Goal: Information Seeking & Learning: Check status

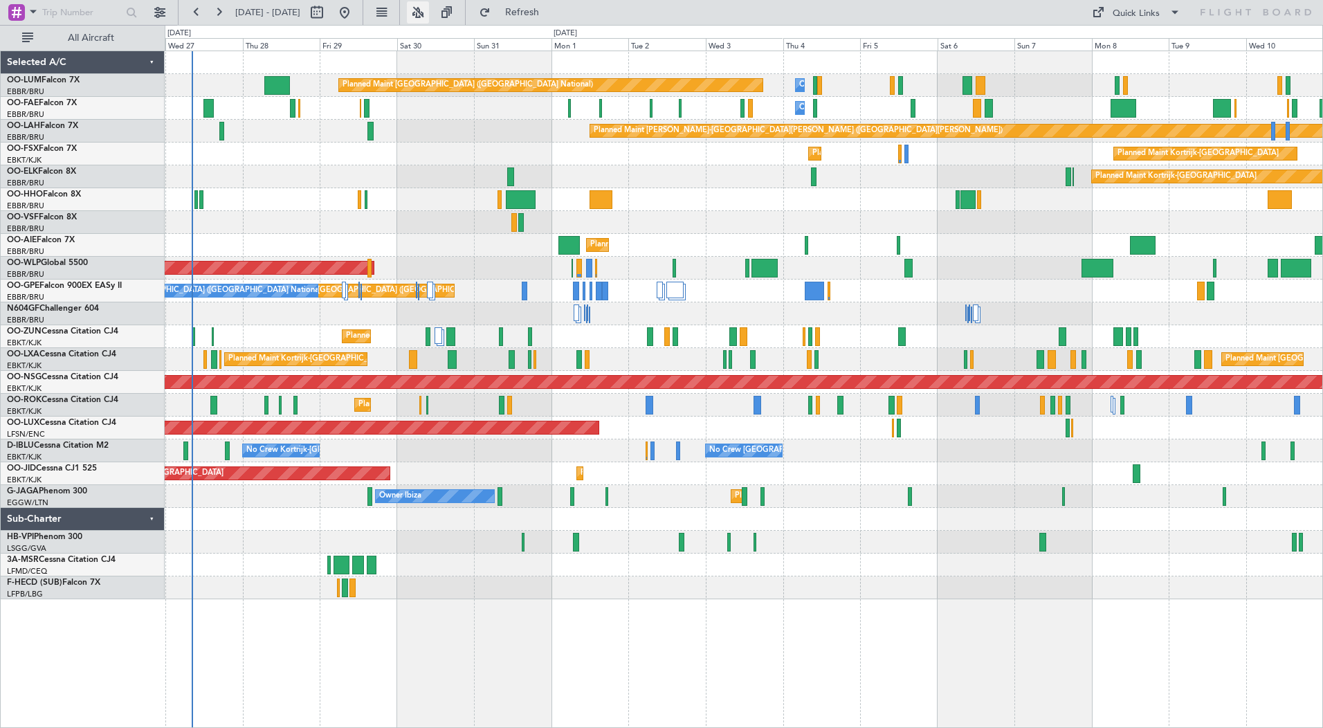
click at [429, 17] on button at bounding box center [418, 12] width 22 height 22
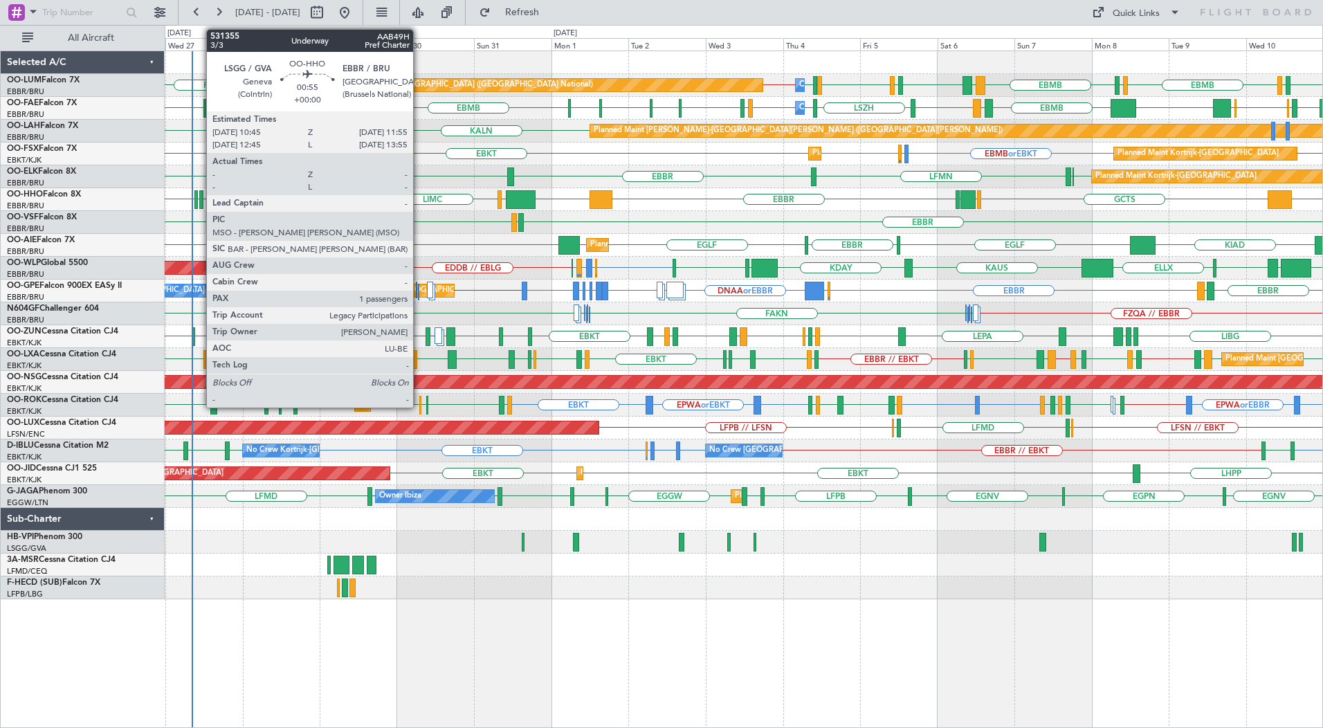
click at [199, 195] on div at bounding box center [201, 199] width 4 height 19
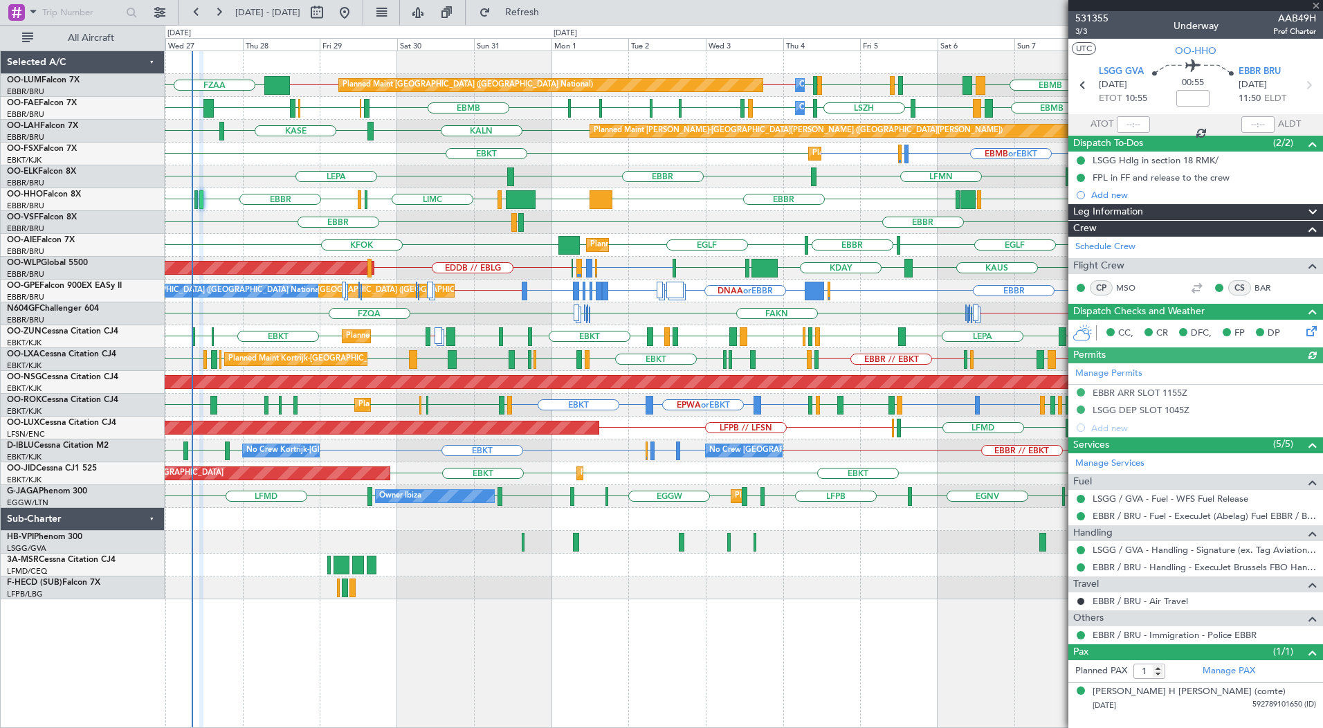
click at [1316, 6] on div at bounding box center [1196, 5] width 255 height 11
click at [1316, 6] on span at bounding box center [1317, 6] width 14 height 12
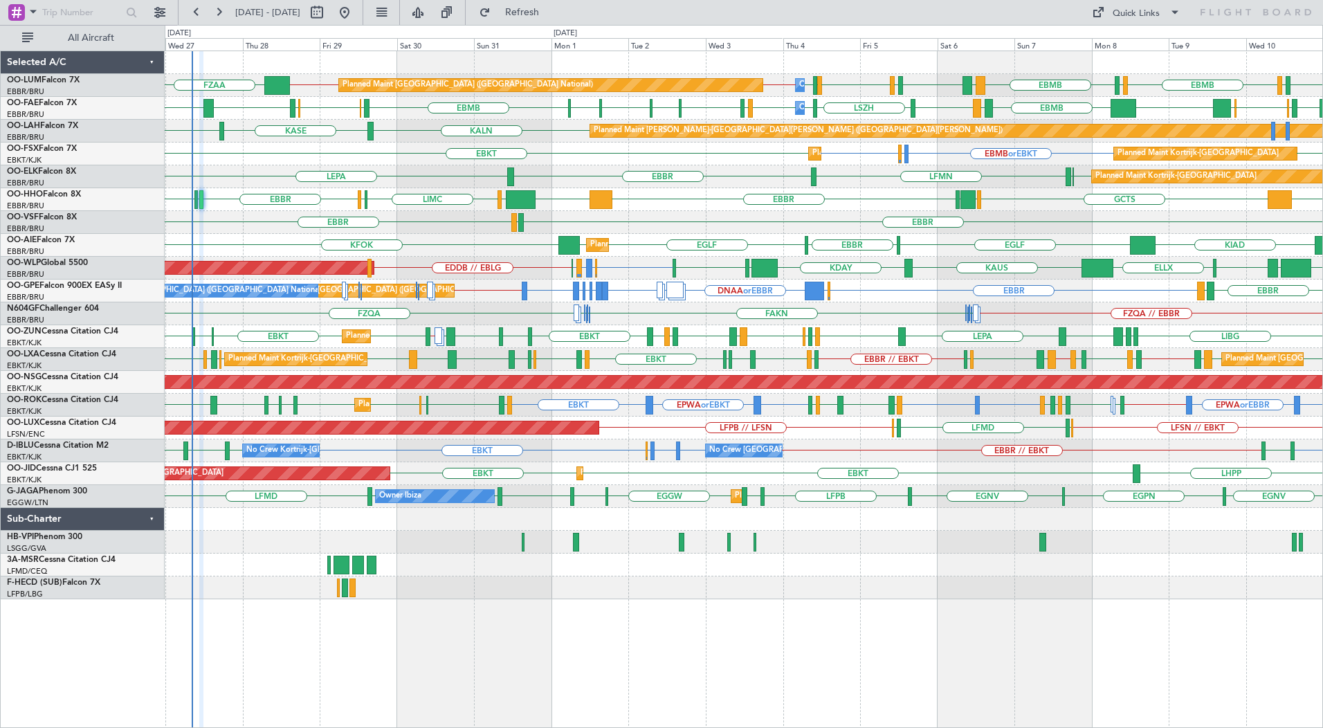
type input "0"
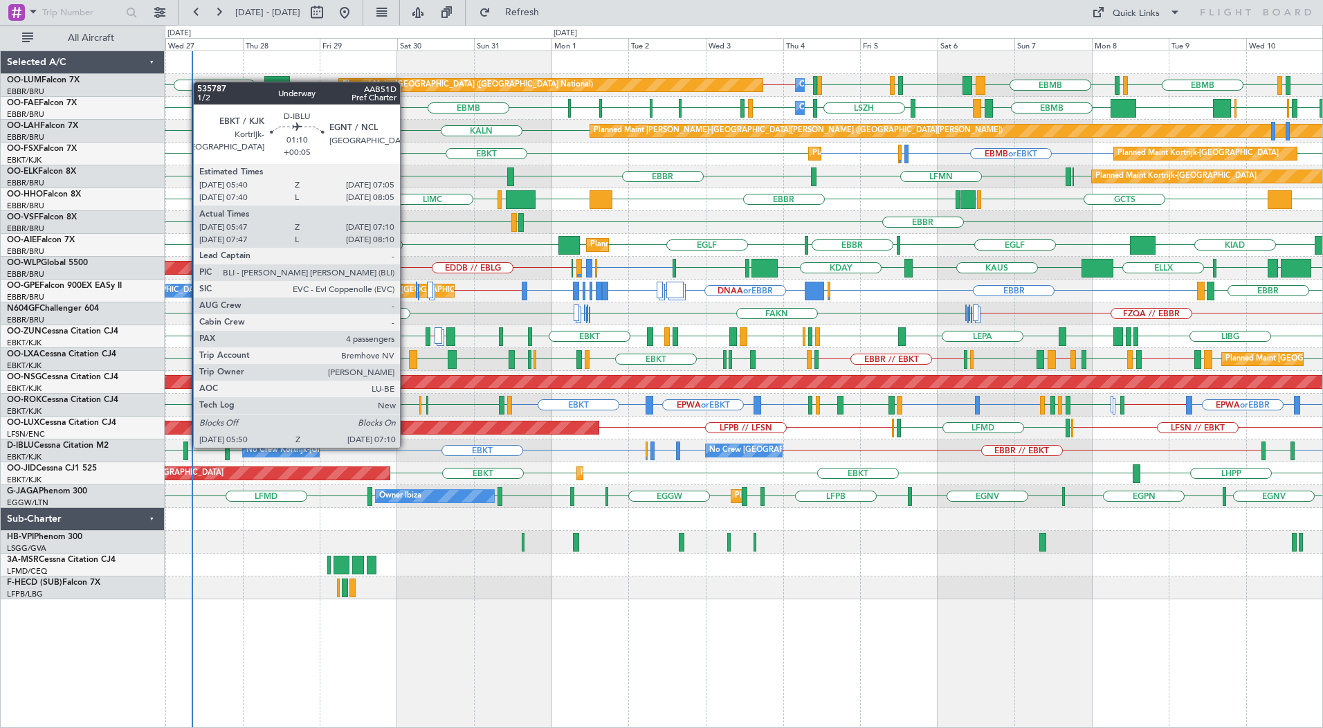
click at [186, 446] on div at bounding box center [185, 451] width 5 height 19
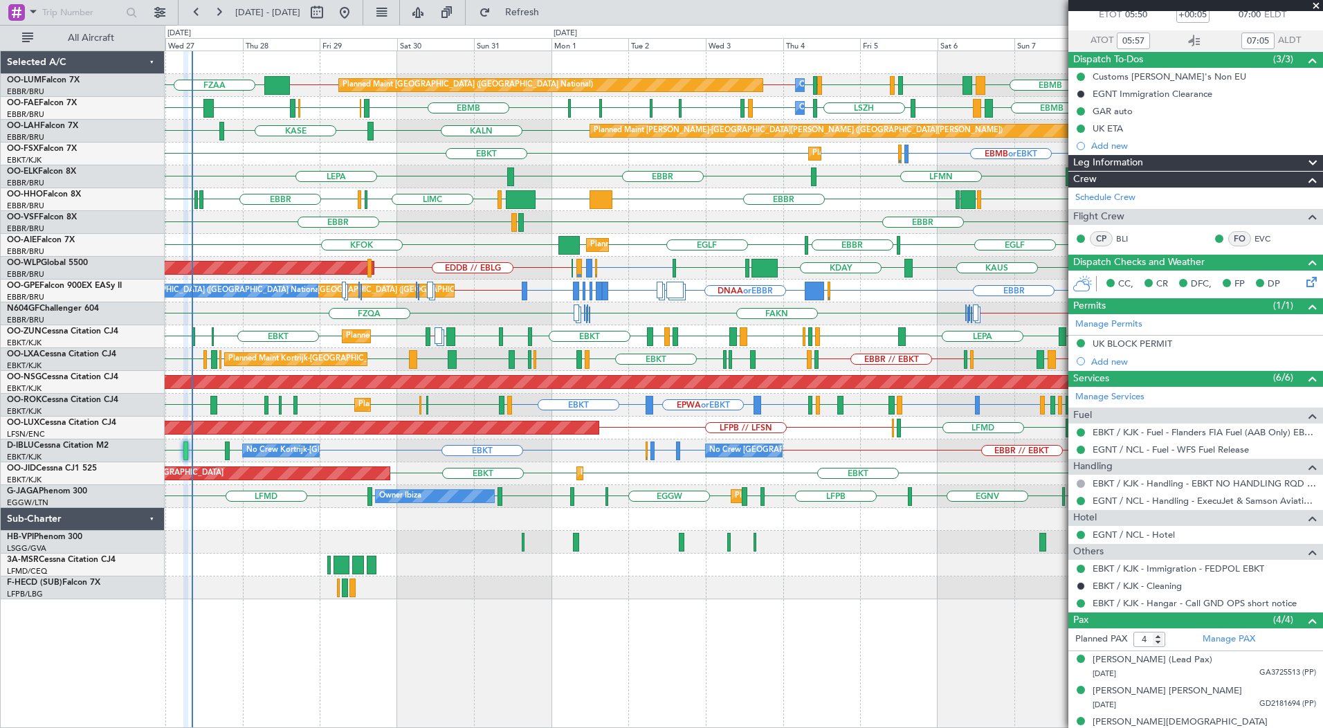
scroll to position [131, 0]
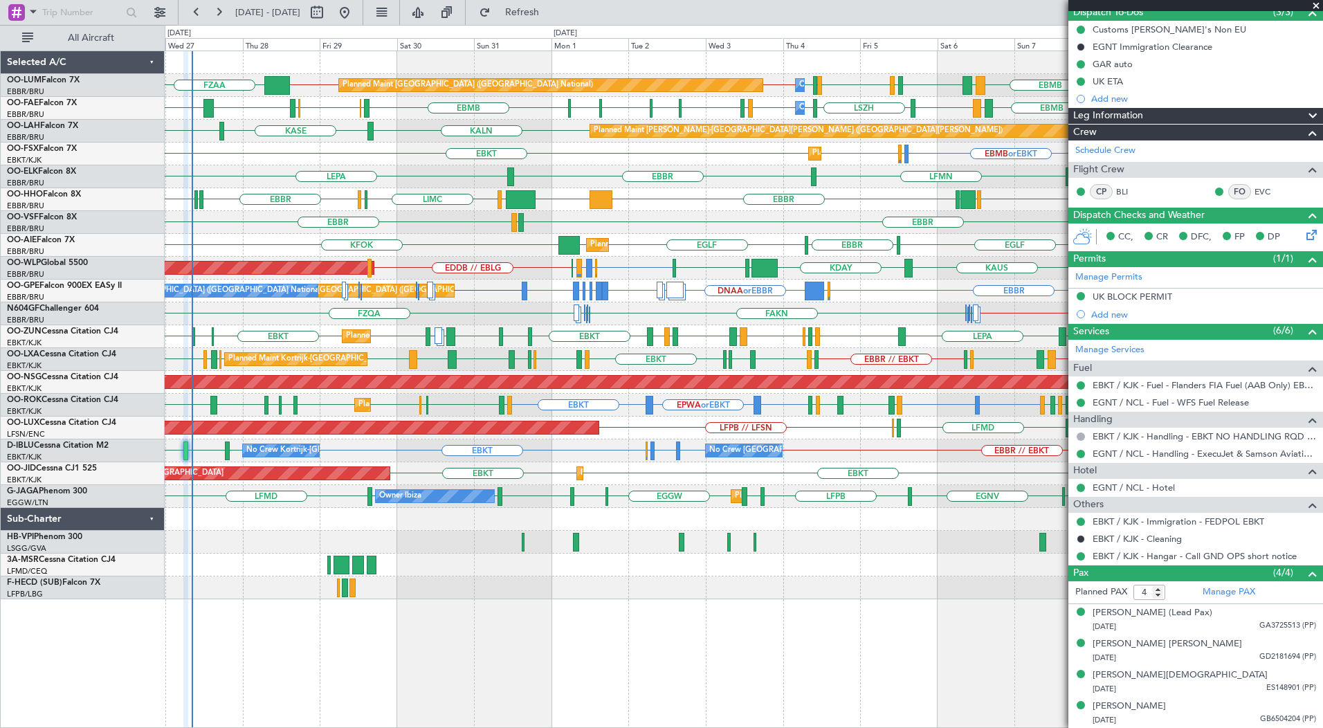
click at [1318, 6] on span at bounding box center [1317, 6] width 14 height 12
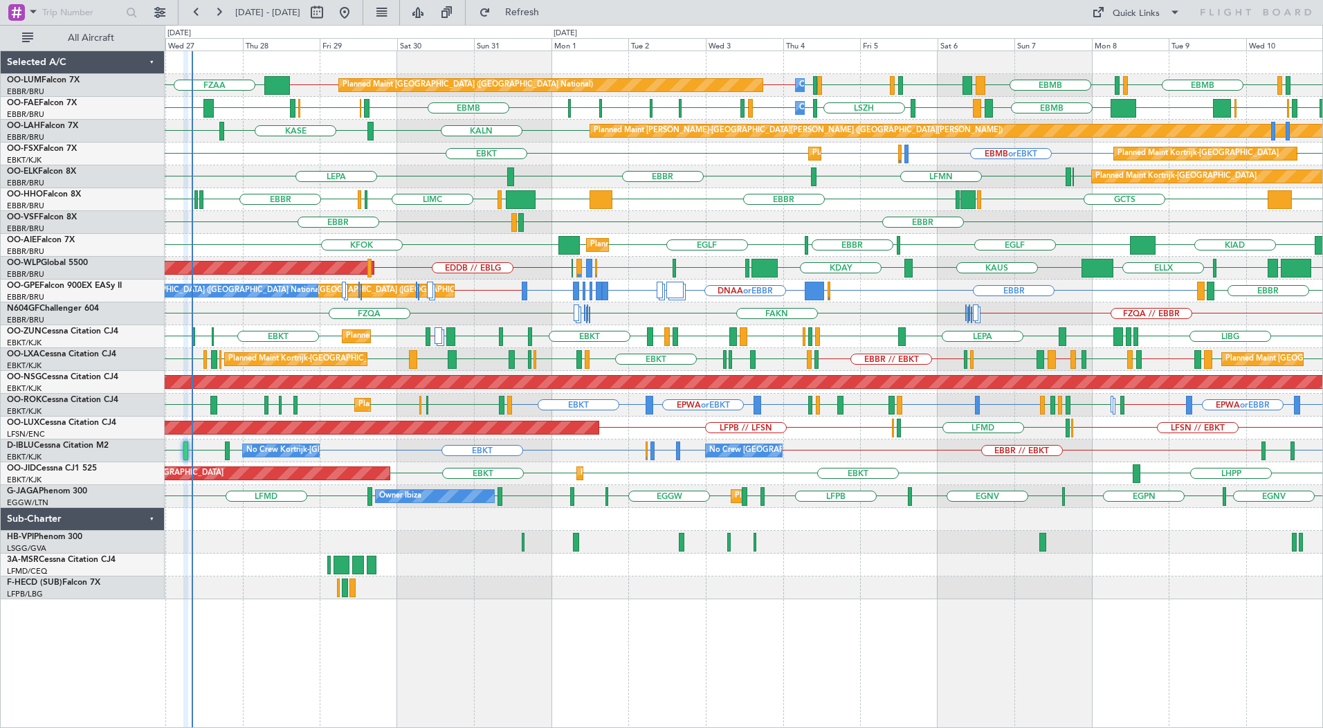
type input "0"
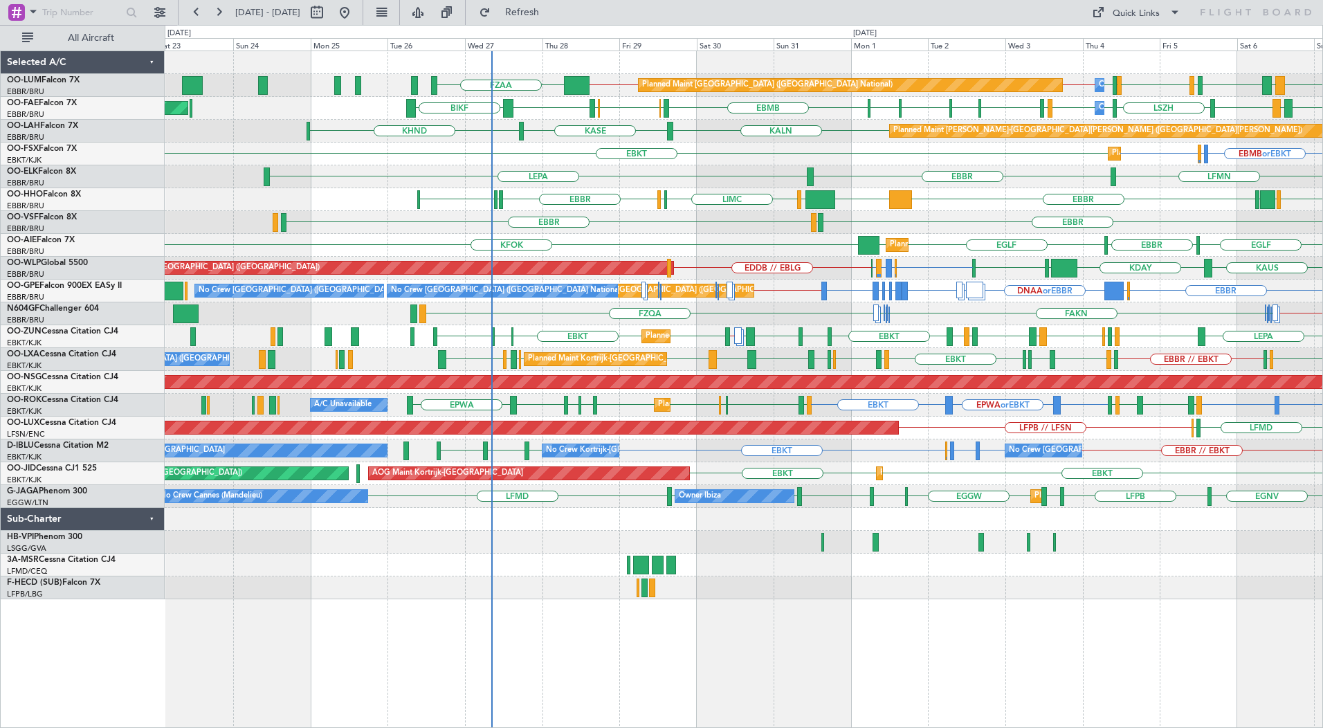
click at [833, 632] on div "EBMB BIKF EBMB LKKB EBMB [GEOGRAPHIC_DATA] EBMB EBBR // EBMB EBMB // EBBR FZAA …" at bounding box center [744, 390] width 1159 height 678
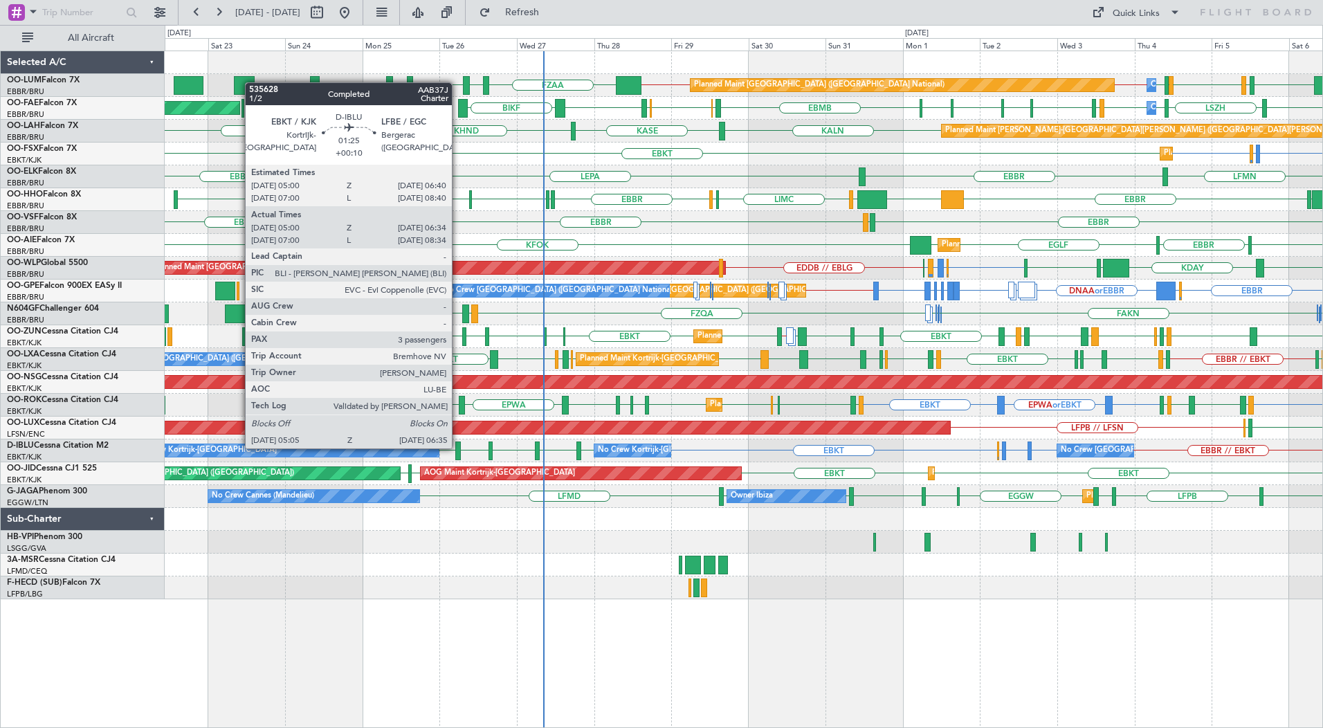
click at [458, 447] on div at bounding box center [457, 451] width 5 height 19
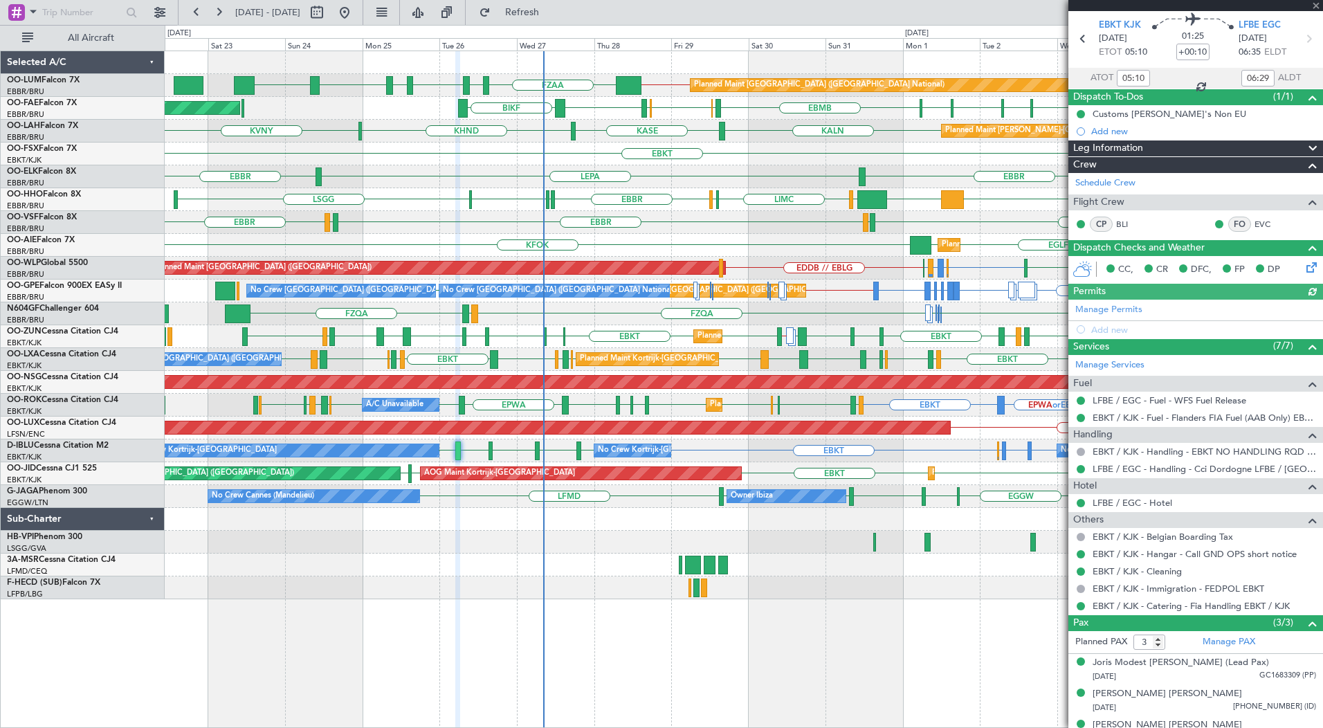
scroll to position [65, 0]
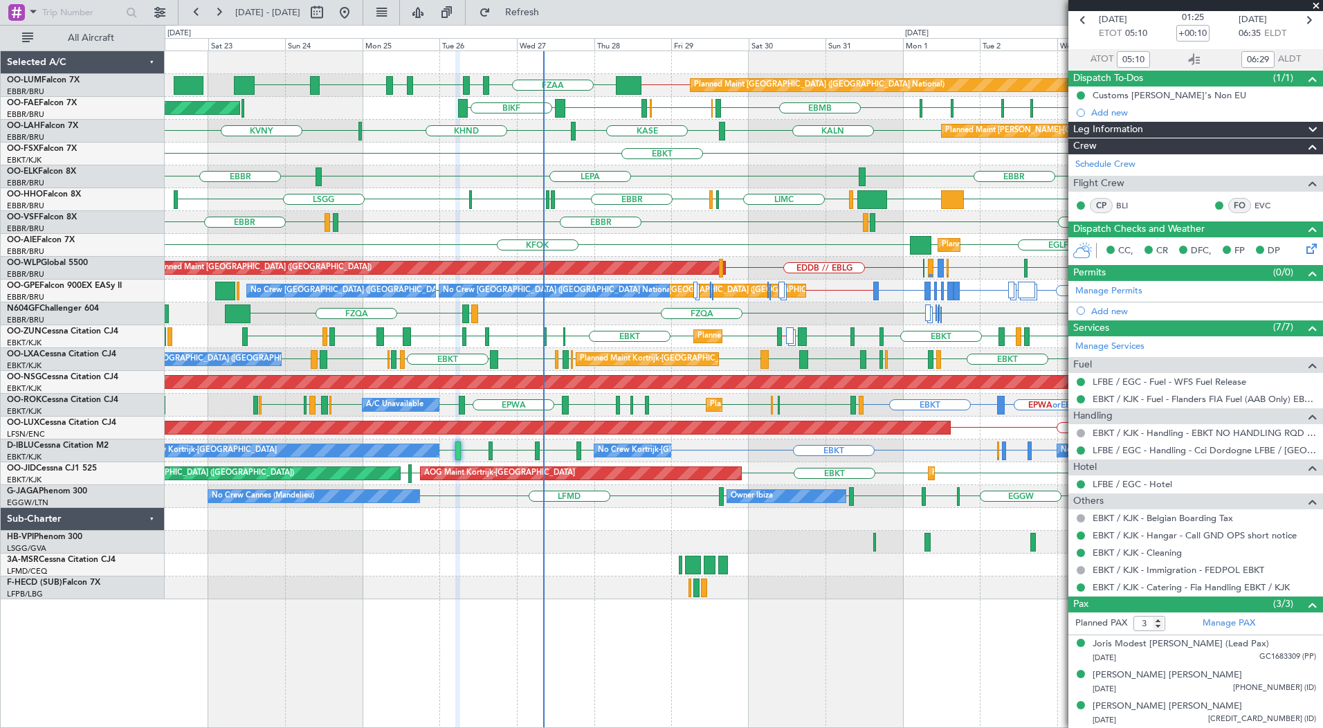
click at [1316, 6] on span at bounding box center [1317, 6] width 14 height 12
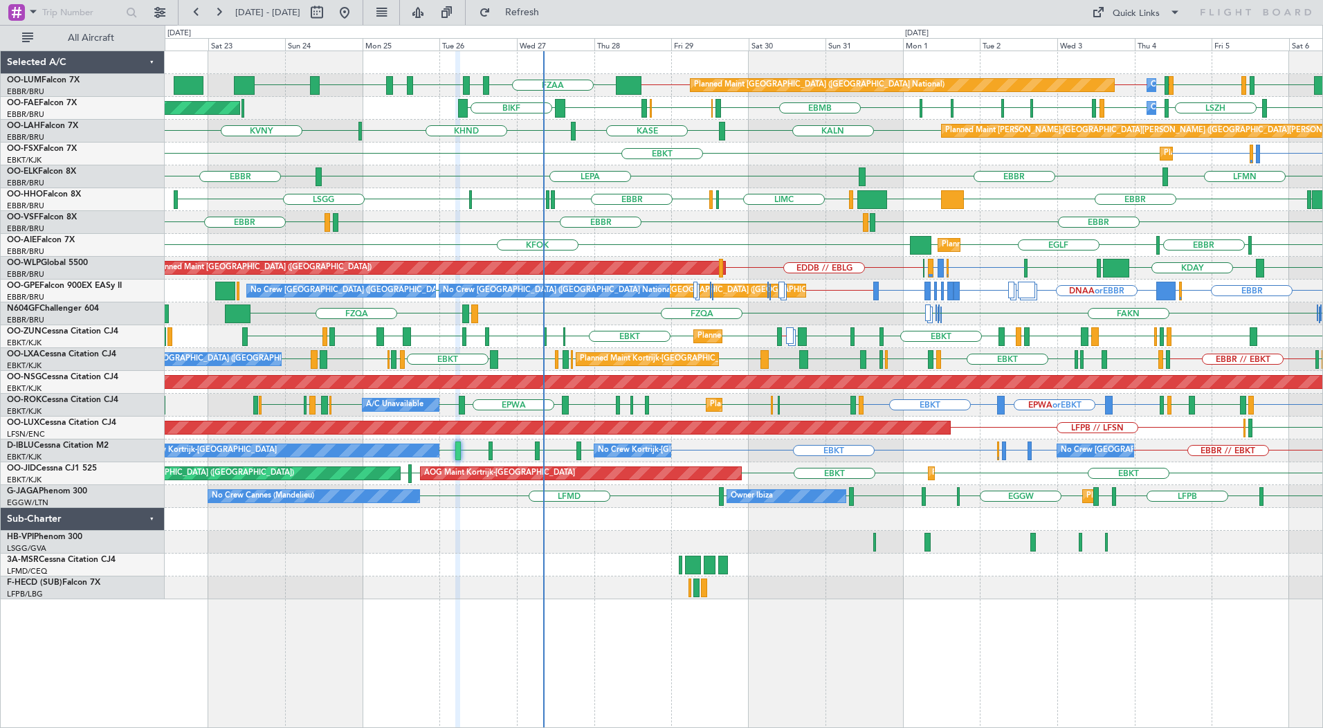
type input "0"
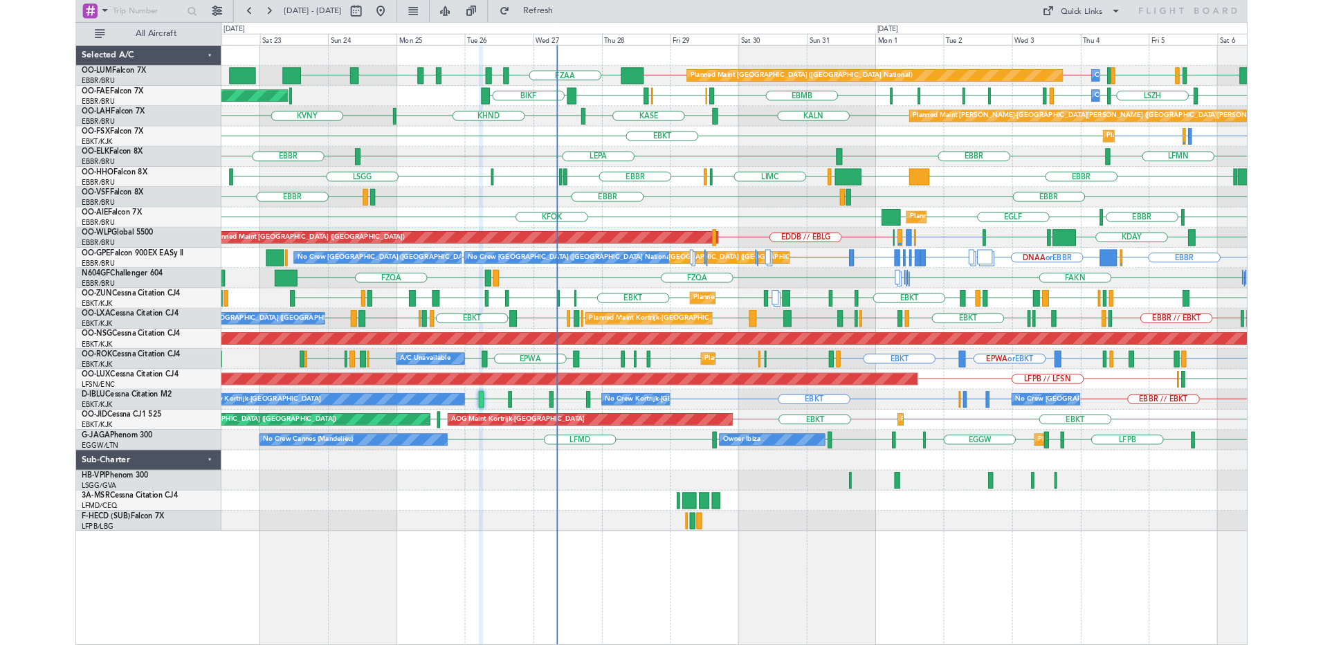
scroll to position [0, 0]
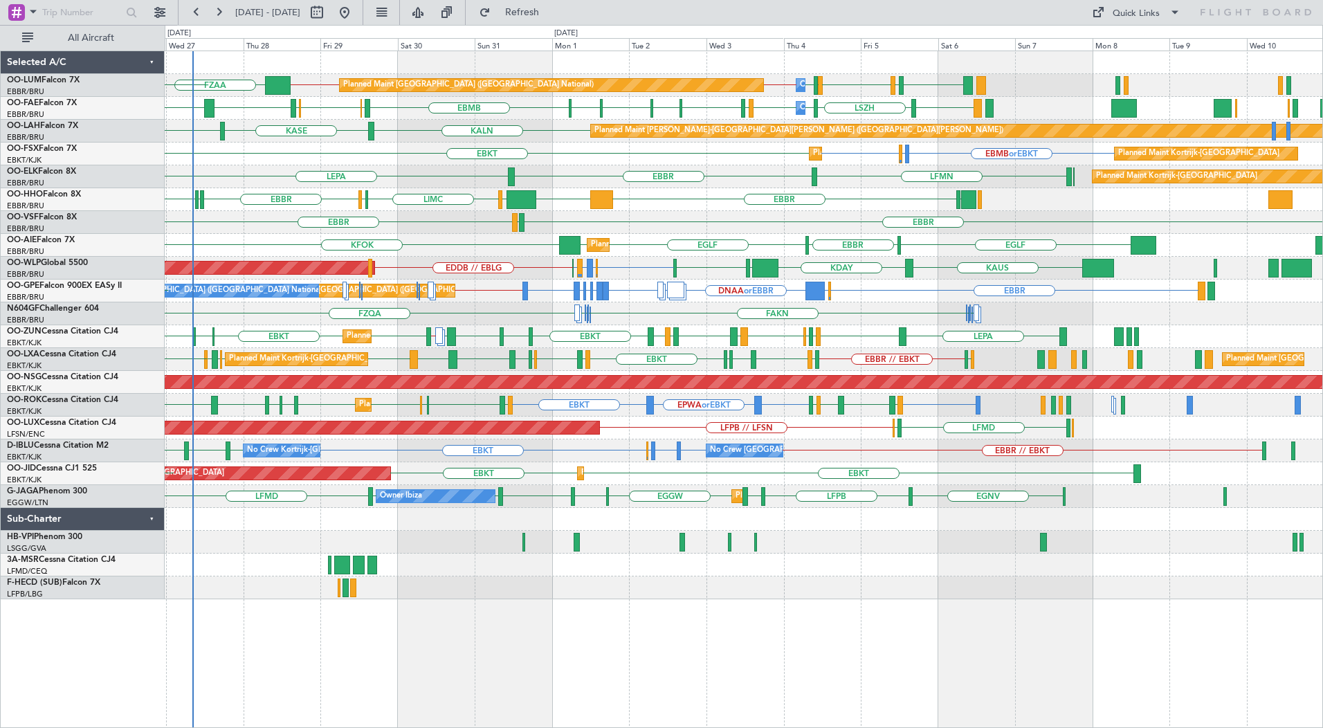
click at [702, 570] on div "EBMB LKKB EBMB [GEOGRAPHIC_DATA] EBMB EBBR // EBMB EBMB // EBBR FZAA Planned Ma…" at bounding box center [744, 325] width 1158 height 548
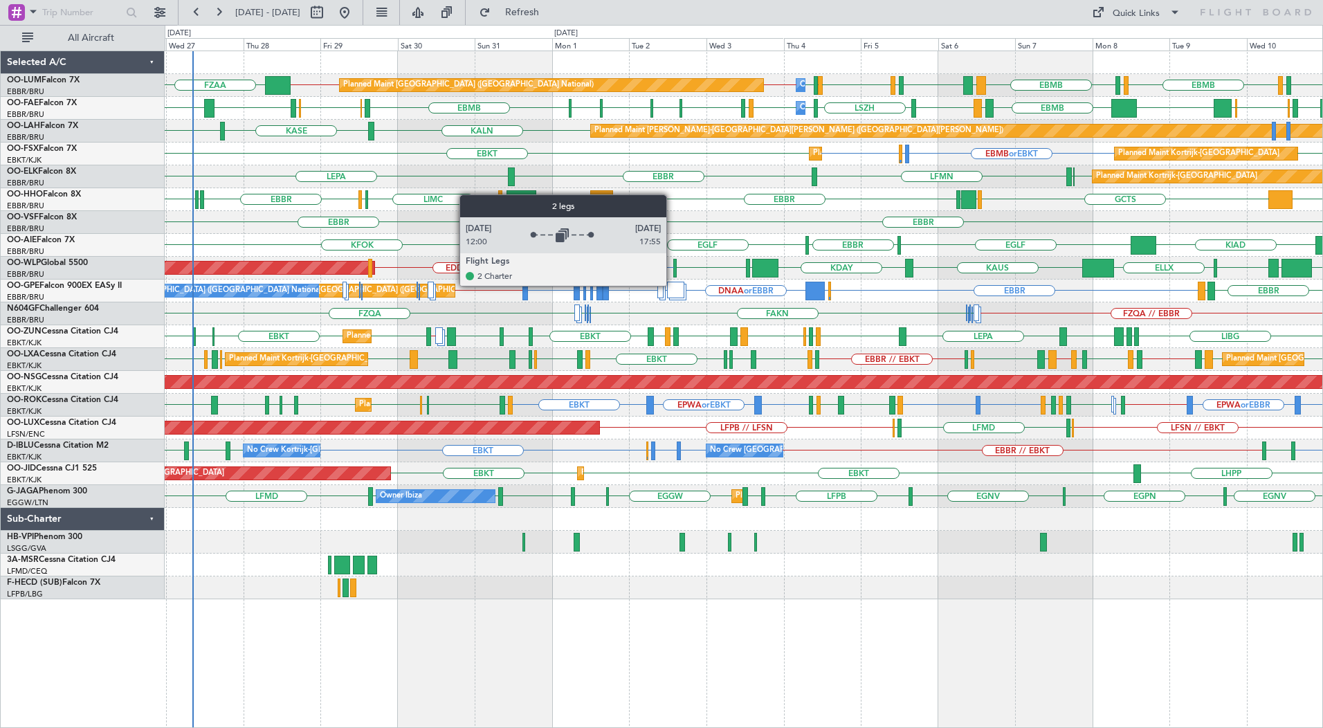
click at [673, 285] on div at bounding box center [675, 290] width 17 height 17
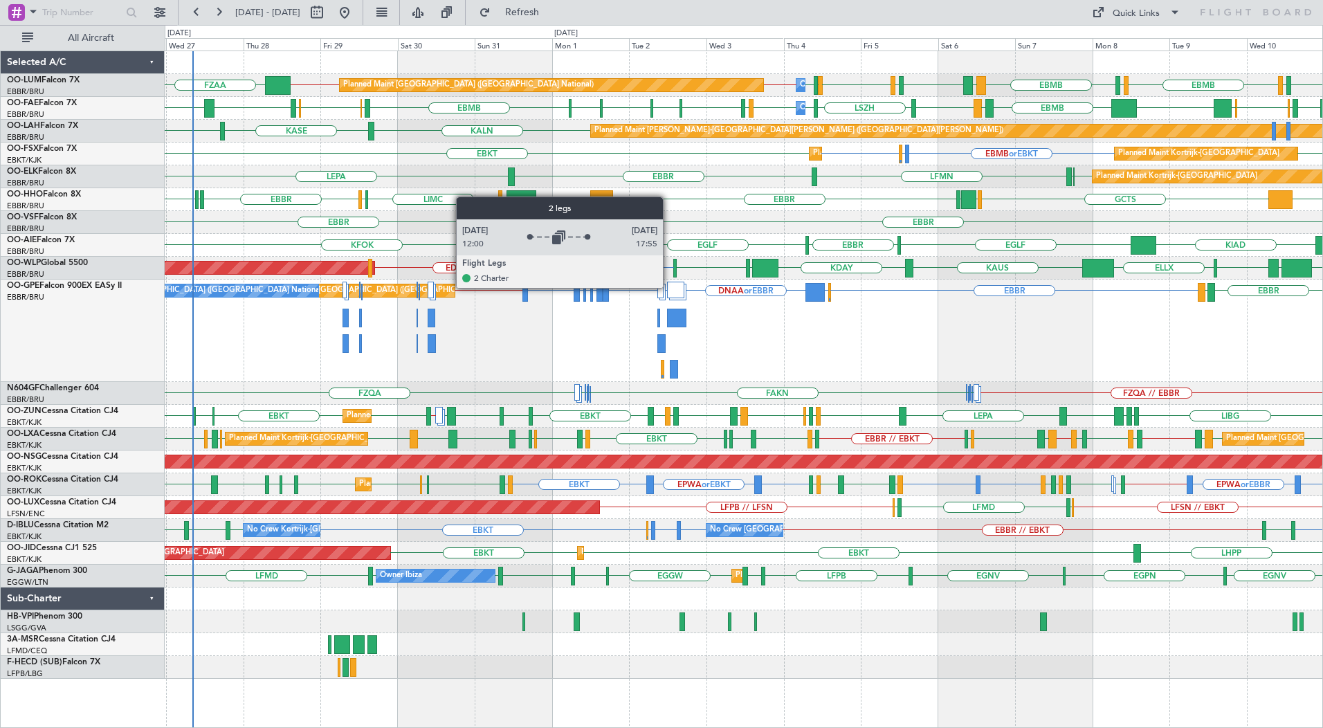
click at [669, 287] on div at bounding box center [675, 290] width 17 height 17
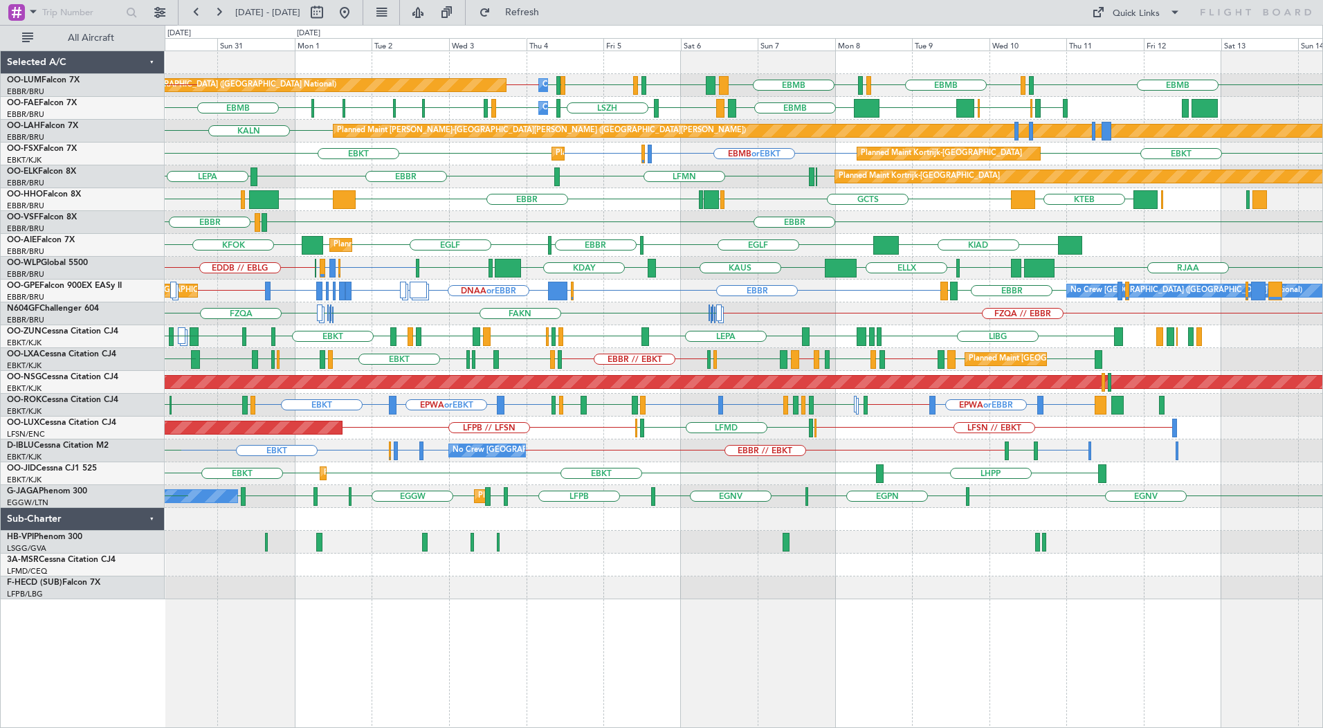
click at [778, 230] on div "EBMB BIKF EBMB LKKB EBMB [GEOGRAPHIC_DATA] EBMB EBBR // EBMB EBMB LIMC EBMB LIM…" at bounding box center [744, 325] width 1158 height 548
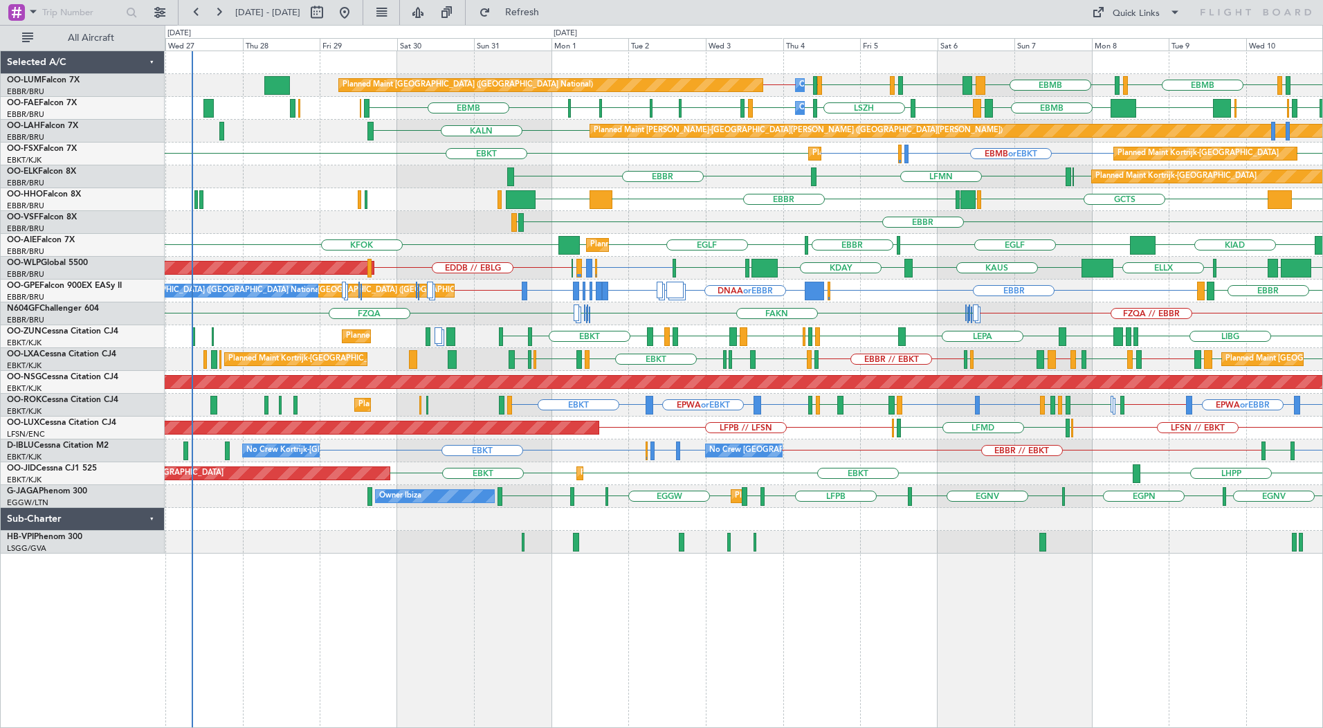
click at [983, 229] on div "EBBR LEGE" at bounding box center [744, 222] width 1158 height 23
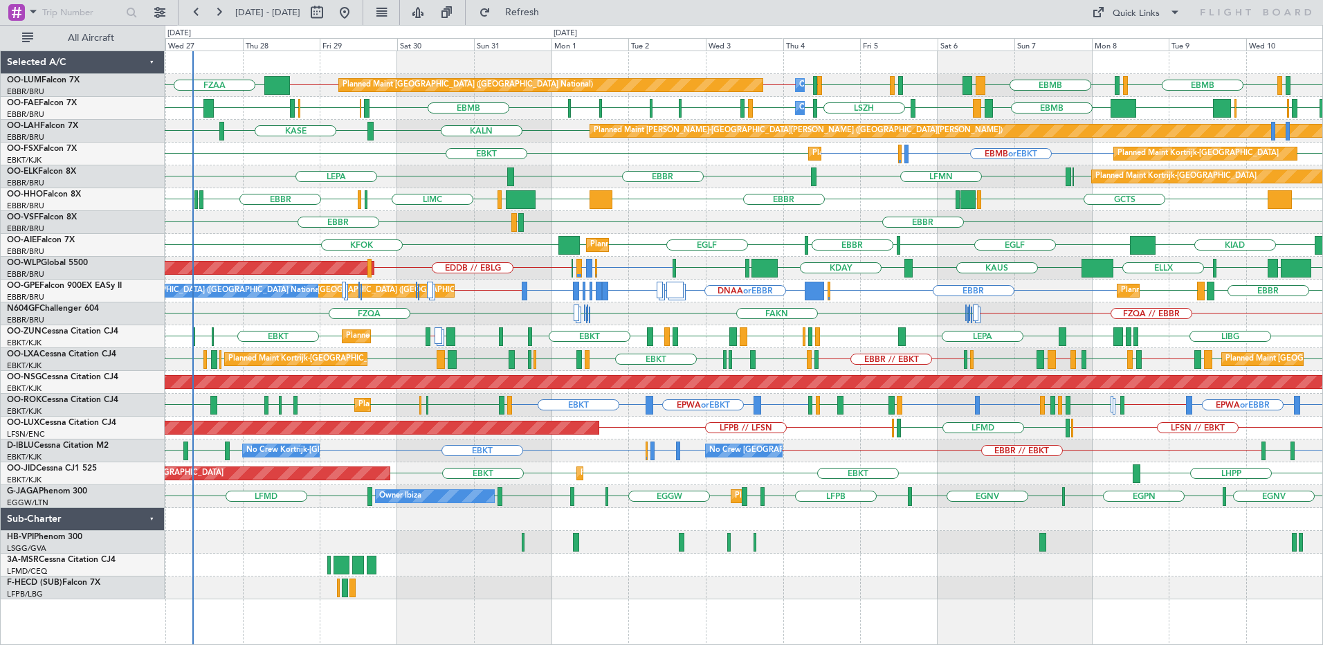
click at [306, 544] on div at bounding box center [744, 542] width 1158 height 23
